Goal: Register for event/course

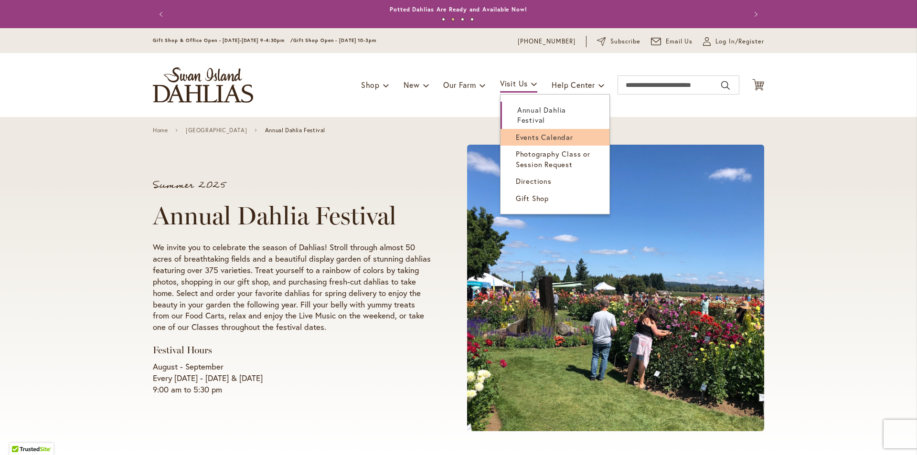
click at [539, 137] on span "Events Calendar" at bounding box center [544, 137] width 57 height 10
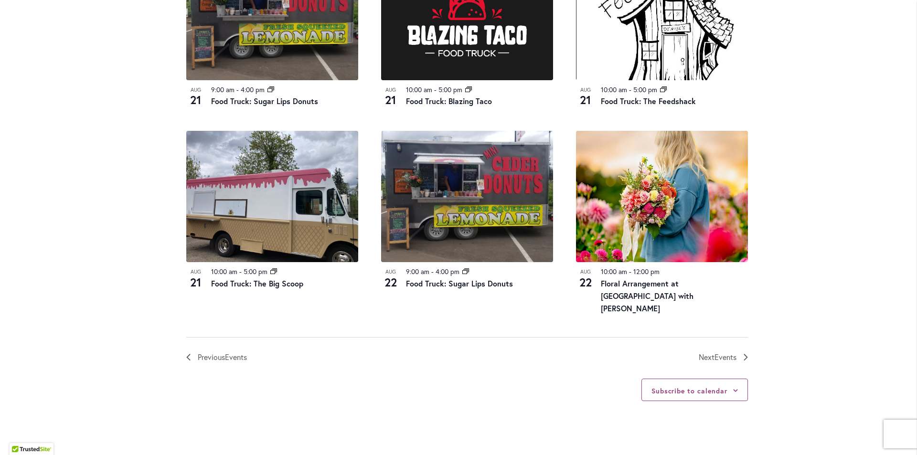
scroll to position [1003, 0]
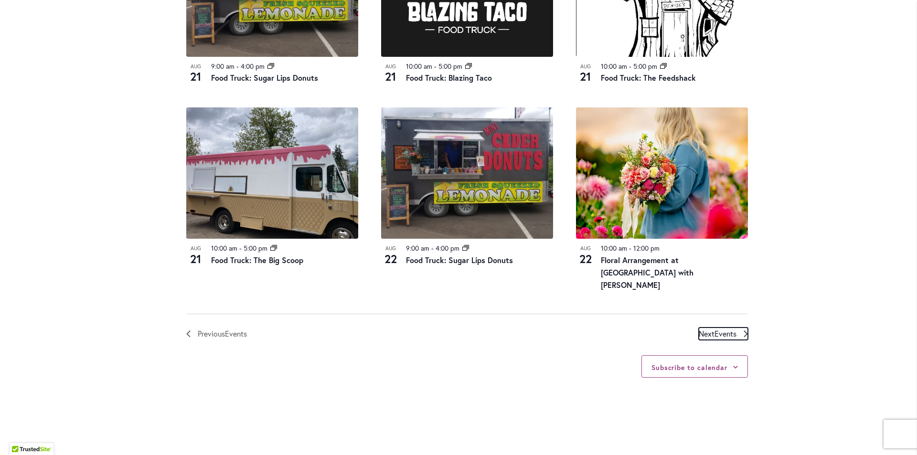
click at [735, 331] on link "Next Events" at bounding box center [723, 334] width 49 height 12
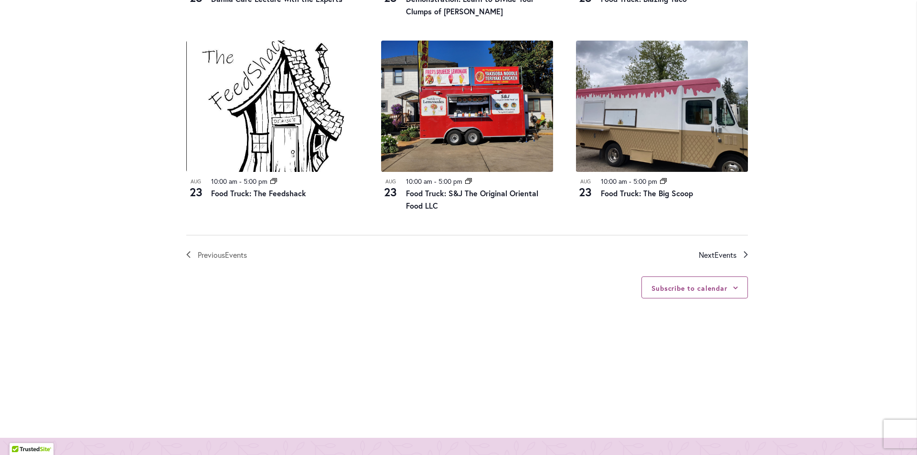
scroll to position [1044, 0]
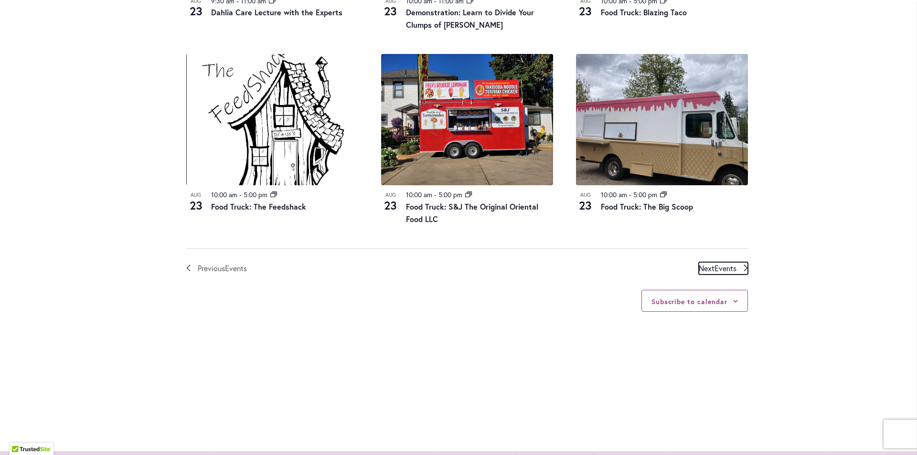
click at [733, 263] on link "Next Events" at bounding box center [723, 268] width 49 height 12
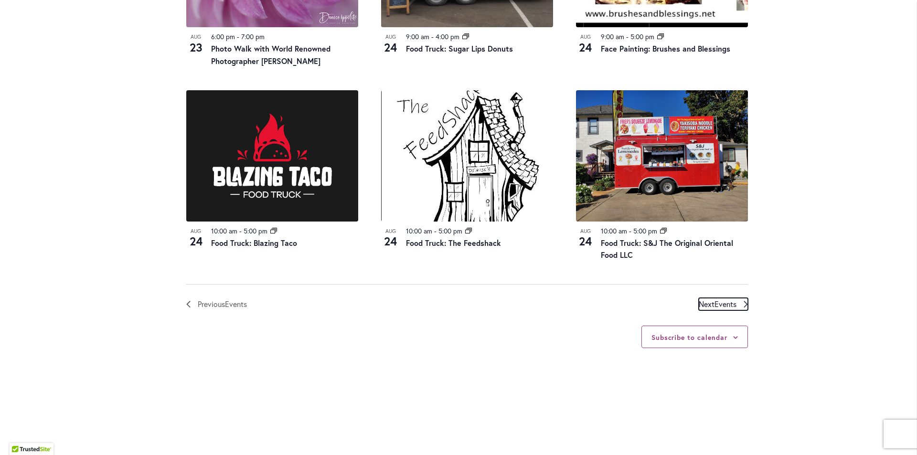
click at [728, 299] on span "Events" at bounding box center [725, 304] width 22 height 10
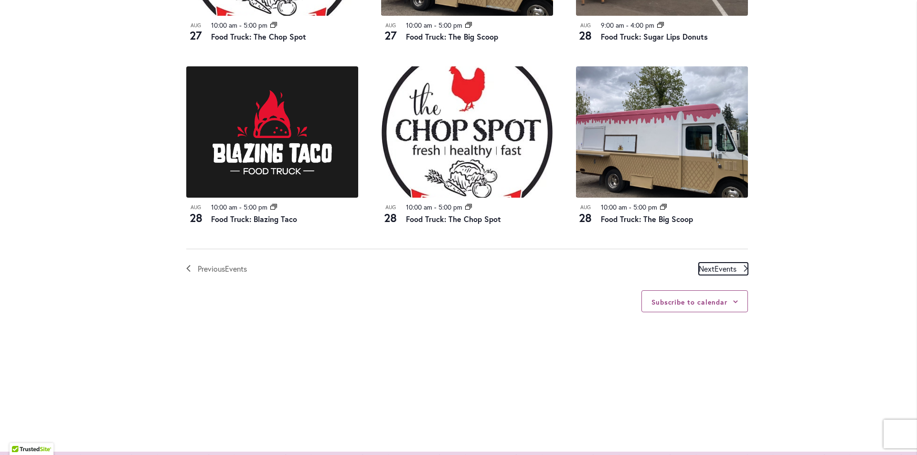
click at [744, 265] on icon "Next Events" at bounding box center [745, 268] width 4 height 7
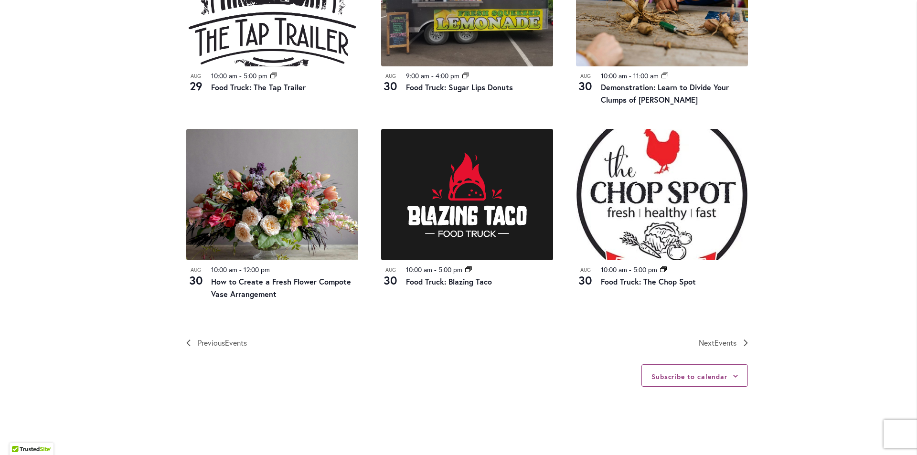
scroll to position [996, 0]
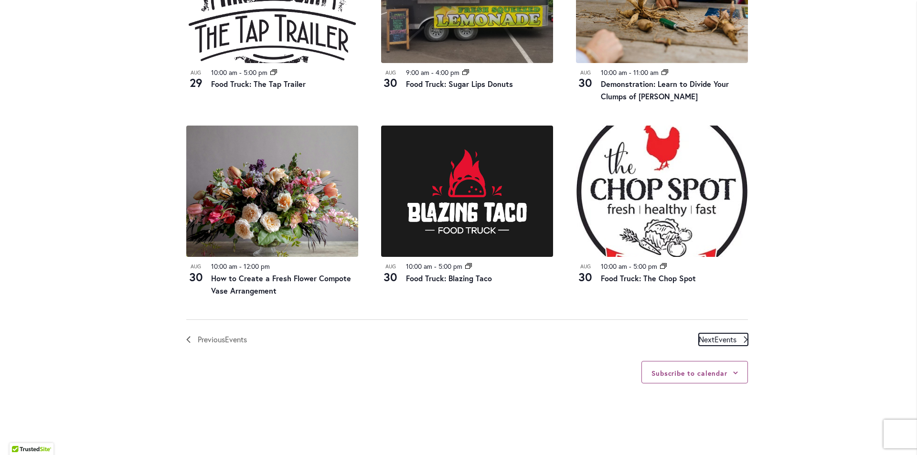
click at [731, 342] on span "Events" at bounding box center [725, 339] width 22 height 10
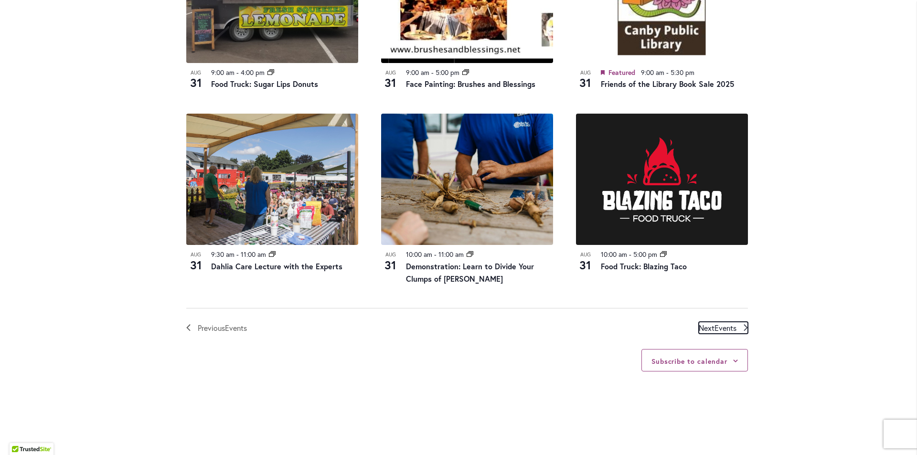
click at [726, 329] on span "Events" at bounding box center [725, 328] width 22 height 10
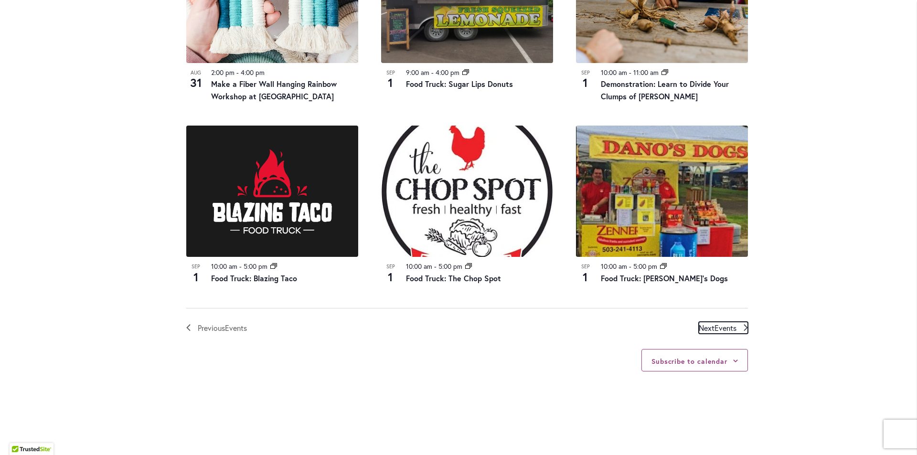
click at [738, 327] on link "Next Events" at bounding box center [723, 328] width 49 height 12
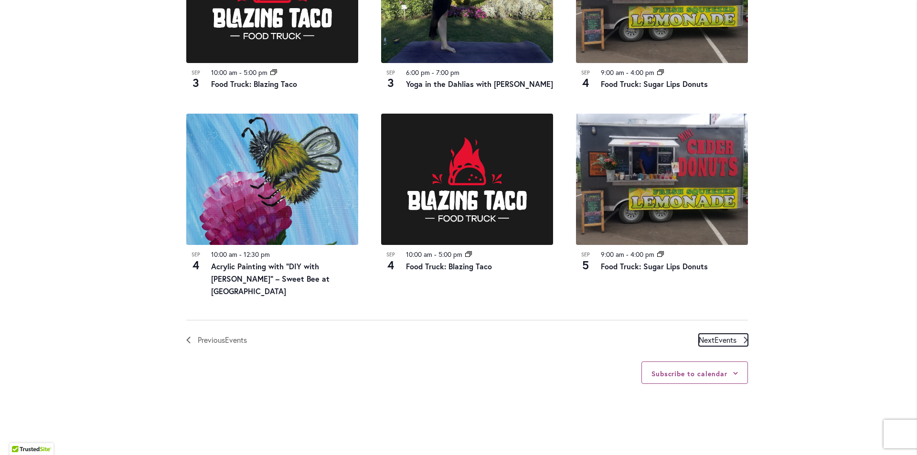
click at [743, 337] on icon "Next Events" at bounding box center [745, 340] width 4 height 7
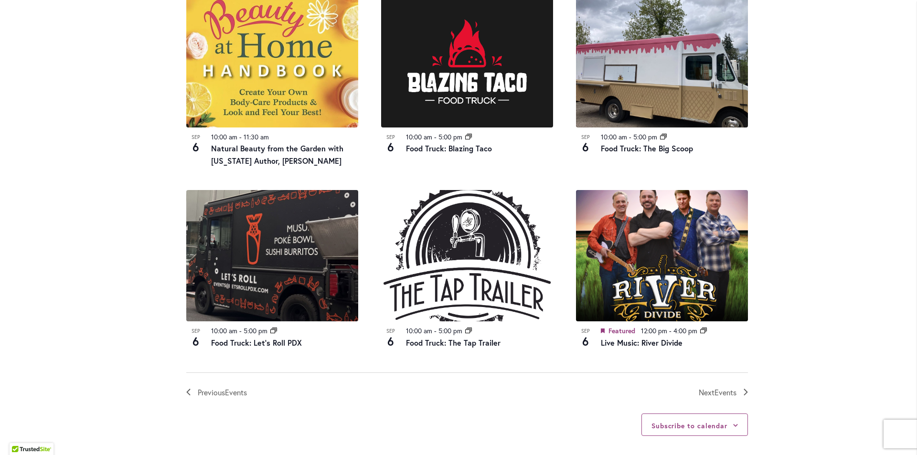
scroll to position [948, 0]
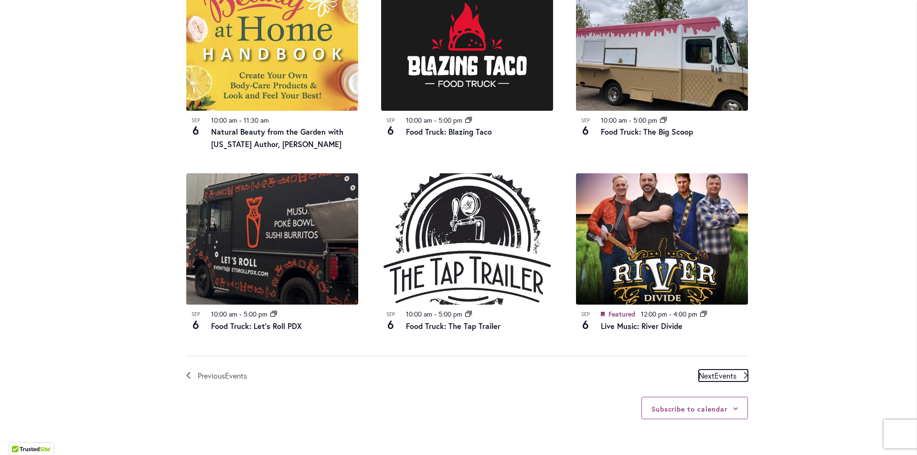
click at [743, 377] on icon "Next Events" at bounding box center [745, 375] width 4 height 7
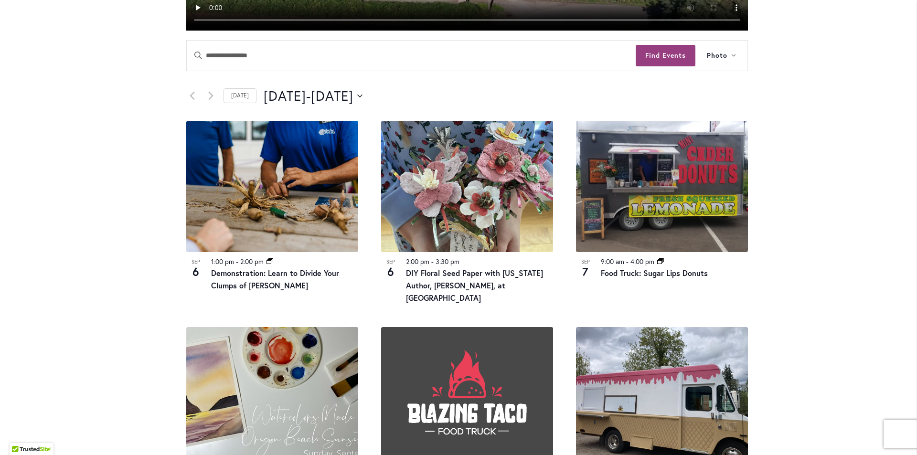
scroll to position [423, 0]
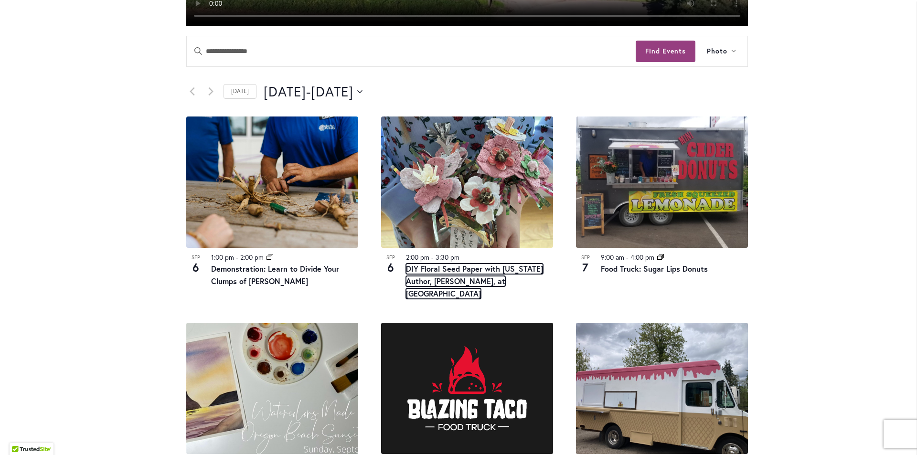
click at [487, 281] on link "DIY Floral Seed Paper with [US_STATE] Author, [PERSON_NAME], at [GEOGRAPHIC_DAT…" at bounding box center [474, 281] width 137 height 35
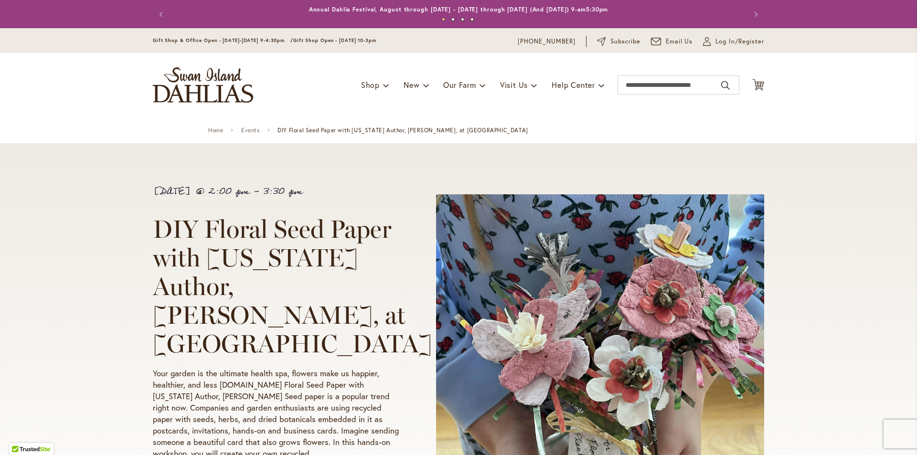
scroll to position [96, 0]
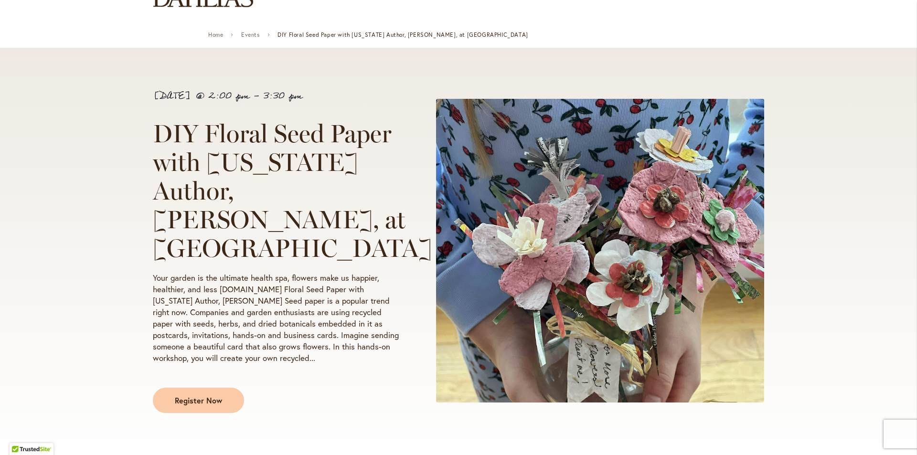
click at [257, 332] on p "Your garden is the ultimate health spa, flowers make us happier, healthier, and…" at bounding box center [277, 318] width 248 height 92
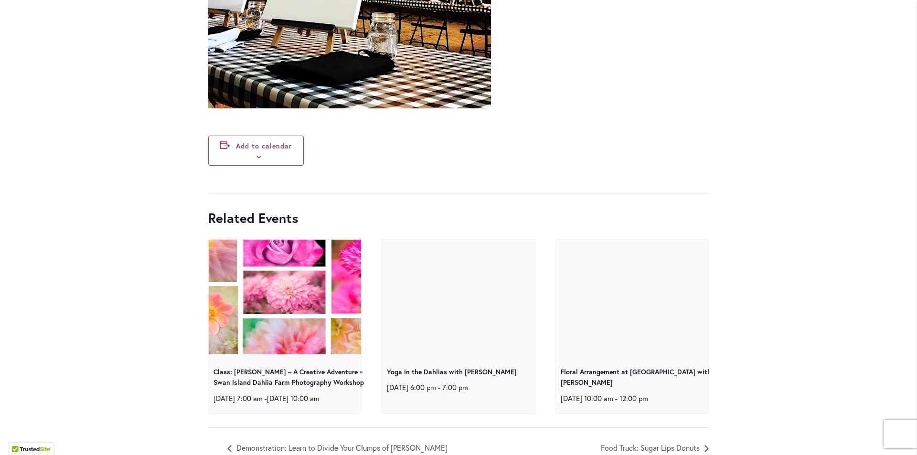
scroll to position [3725, 0]
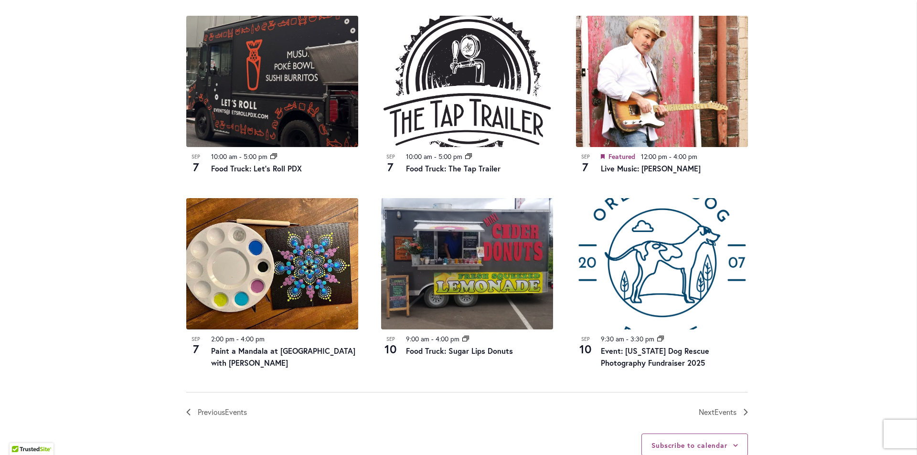
scroll to position [955, 0]
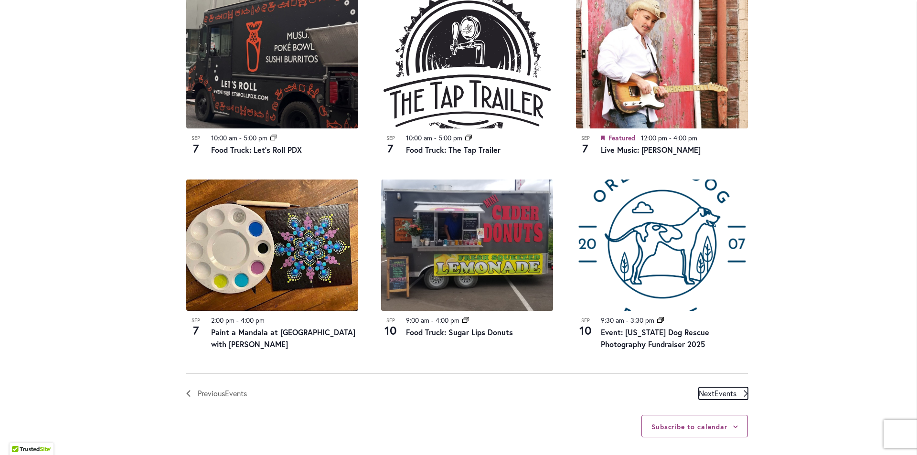
click at [735, 387] on link "Next Events" at bounding box center [723, 393] width 49 height 12
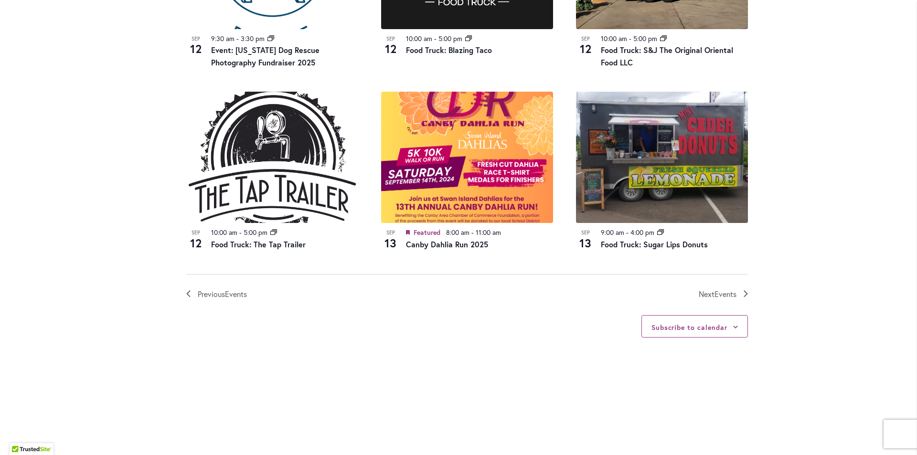
scroll to position [1044, 0]
